Goal: Transaction & Acquisition: Purchase product/service

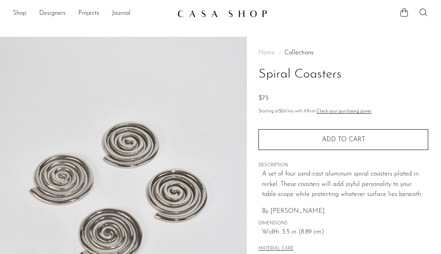
click at [24, 16] on link "Shop" at bounding box center [20, 13] width 14 height 10
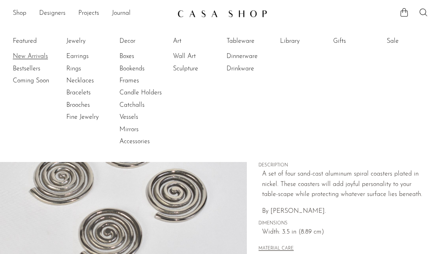
click at [31, 57] on link "New Arrivals" at bounding box center [43, 56] width 60 height 9
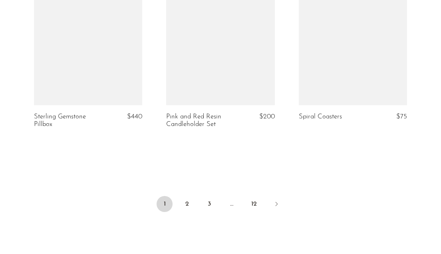
scroll to position [2271, 0]
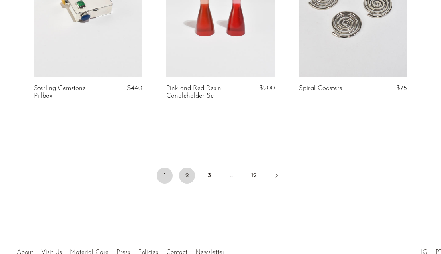
click at [189, 178] on link "2" at bounding box center [187, 175] width 16 height 16
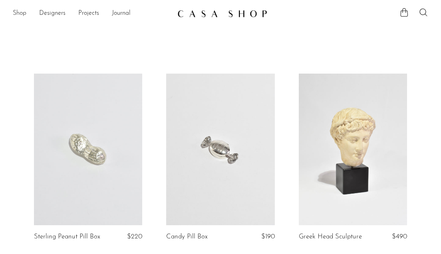
click at [18, 13] on link "Shop" at bounding box center [20, 13] width 14 height 10
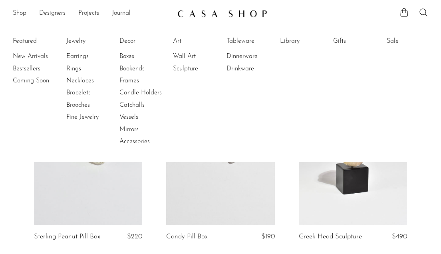
click at [37, 54] on link "New Arrivals" at bounding box center [43, 56] width 60 height 9
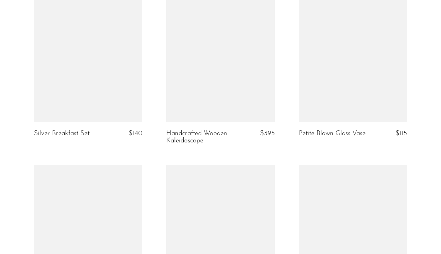
scroll to position [2185, 0]
